Goal: Check status: Check status

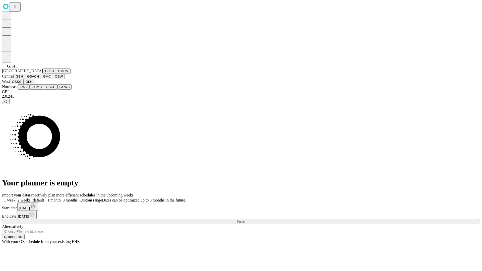
click at [43, 74] on button "GJSH" at bounding box center [49, 70] width 13 height 5
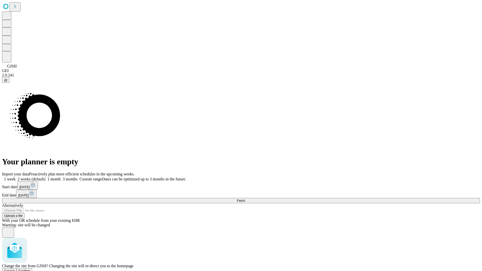
click at [30, 269] on span "Confirm" at bounding box center [25, 271] width 12 height 4
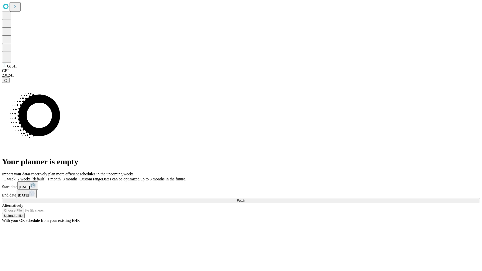
click at [45, 177] on label "2 weeks (default)" at bounding box center [31, 179] width 30 height 4
click at [245, 199] on span "Fetch" at bounding box center [241, 201] width 8 height 4
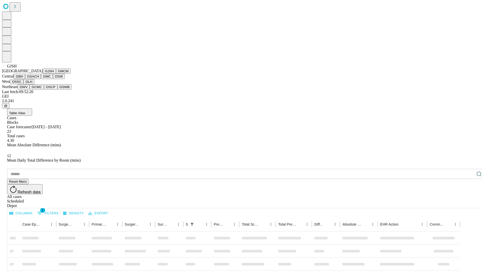
click at [56, 74] on button "GMCM" at bounding box center [63, 70] width 15 height 5
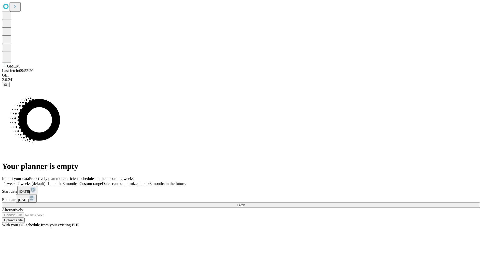
click at [45, 181] on label "2 weeks (default)" at bounding box center [31, 183] width 30 height 4
click at [245, 203] on span "Fetch" at bounding box center [241, 205] width 8 height 4
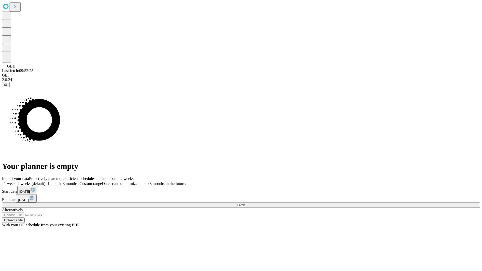
click at [45, 181] on label "2 weeks (default)" at bounding box center [31, 183] width 30 height 4
click at [245, 203] on span "Fetch" at bounding box center [241, 205] width 8 height 4
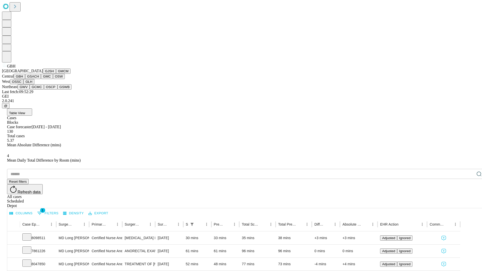
click at [39, 79] on button "GSACH" at bounding box center [33, 76] width 16 height 5
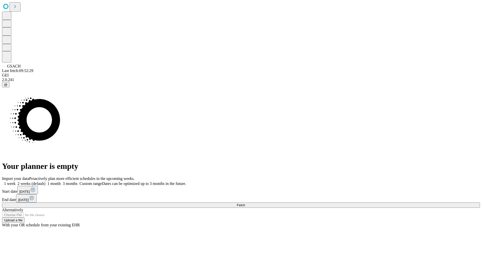
click at [45, 181] on label "2 weeks (default)" at bounding box center [31, 183] width 30 height 4
click at [245, 203] on span "Fetch" at bounding box center [241, 205] width 8 height 4
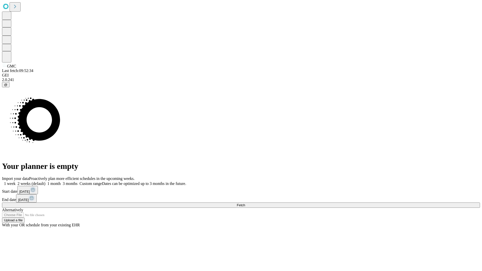
click at [45, 181] on label "2 weeks (default)" at bounding box center [31, 183] width 30 height 4
click at [245, 203] on span "Fetch" at bounding box center [241, 205] width 8 height 4
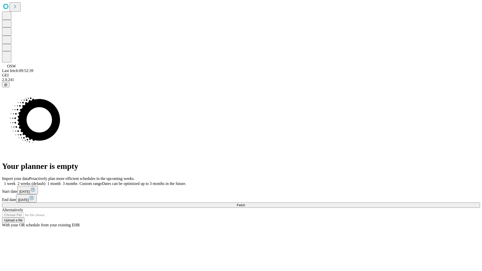
click at [45, 181] on label "2 weeks (default)" at bounding box center [31, 183] width 30 height 4
click at [245, 203] on span "Fetch" at bounding box center [241, 205] width 8 height 4
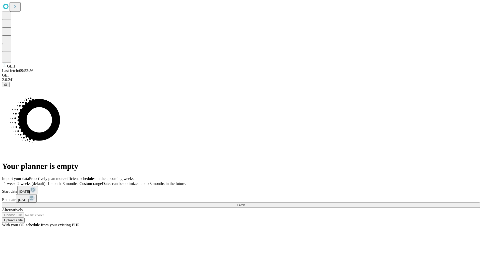
click at [45, 181] on label "2 weeks (default)" at bounding box center [31, 183] width 30 height 4
click at [245, 203] on span "Fetch" at bounding box center [241, 205] width 8 height 4
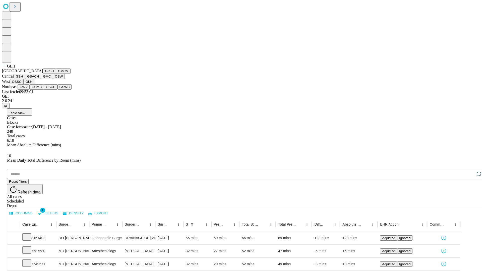
click at [30, 90] on button "GWV" at bounding box center [24, 86] width 12 height 5
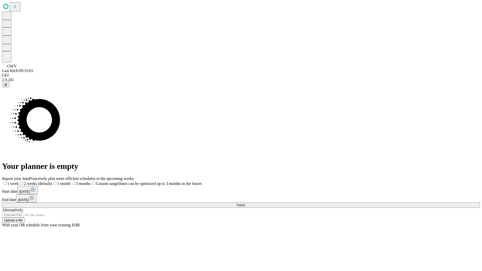
click at [52, 181] on label "2 weeks (default)" at bounding box center [35, 183] width 33 height 4
click at [245, 203] on span "Fetch" at bounding box center [241, 205] width 8 height 4
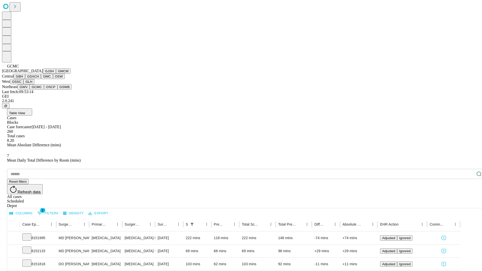
click at [44, 90] on button "OSCP" at bounding box center [51, 86] width 14 height 5
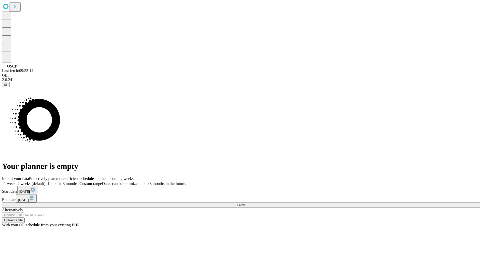
click at [45, 181] on label "2 weeks (default)" at bounding box center [31, 183] width 30 height 4
click at [245, 203] on span "Fetch" at bounding box center [241, 205] width 8 height 4
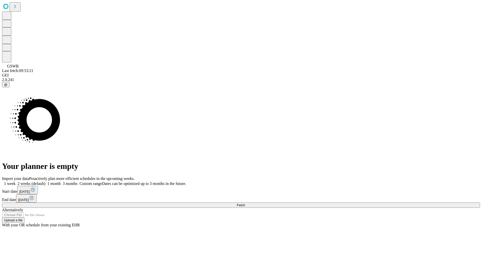
click at [245, 203] on span "Fetch" at bounding box center [241, 205] width 8 height 4
